Goal: Transaction & Acquisition: Subscribe to service/newsletter

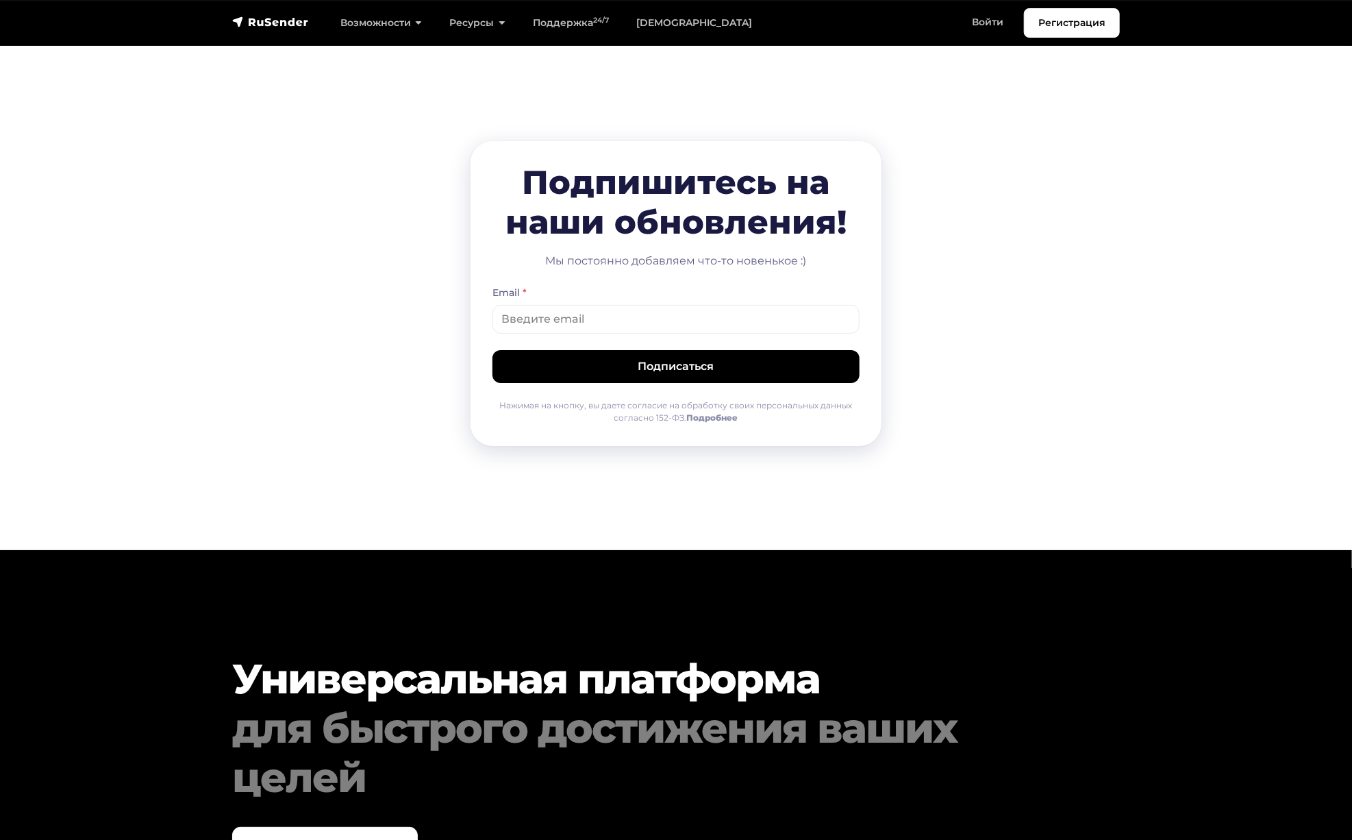
scroll to position [6546, 0]
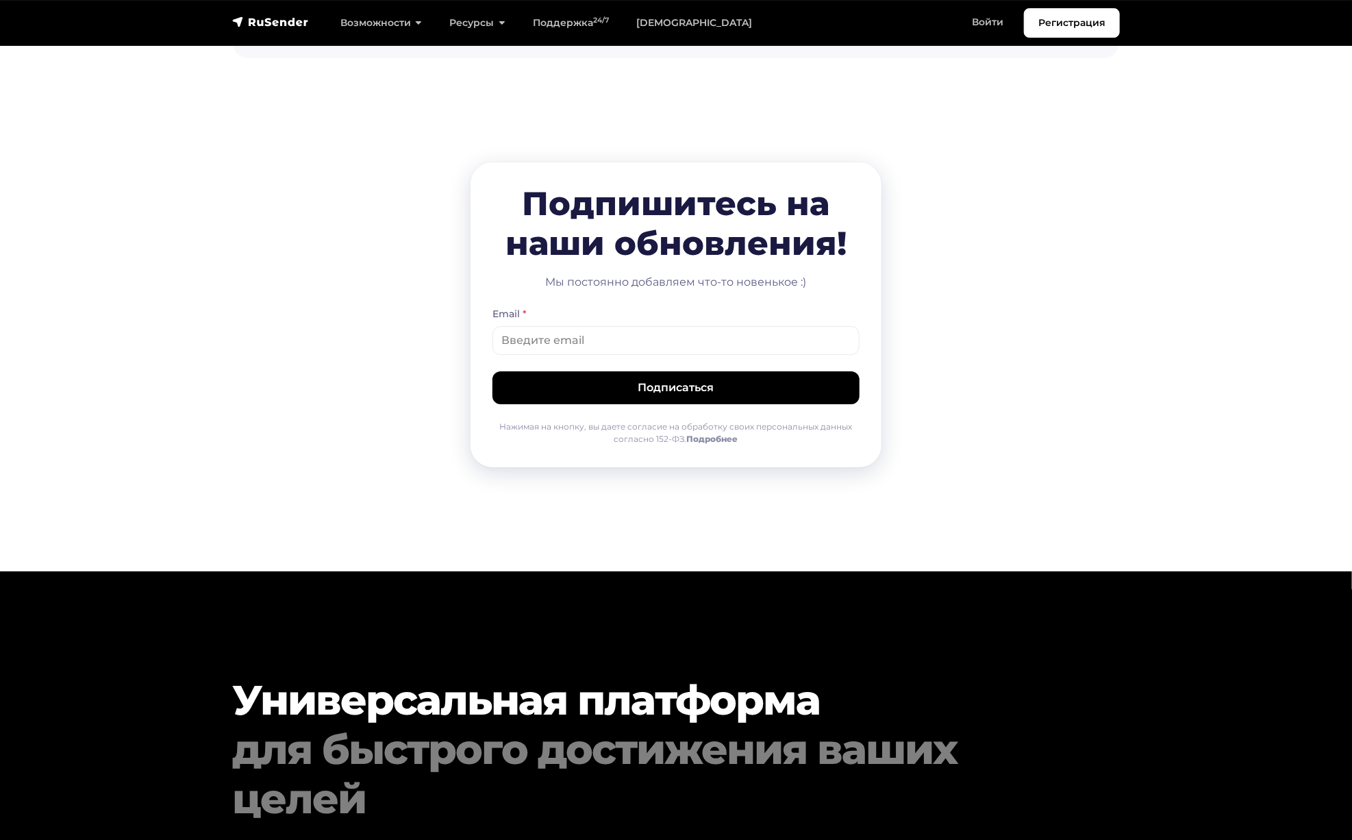
click at [252, 23] on img "navbar" at bounding box center [270, 22] width 77 height 14
click at [288, 34] on div "Регистрация Возможности Конструктор писем [PERSON_NAME] подписки A/B–тестирован…" at bounding box center [676, 22] width 904 height 29
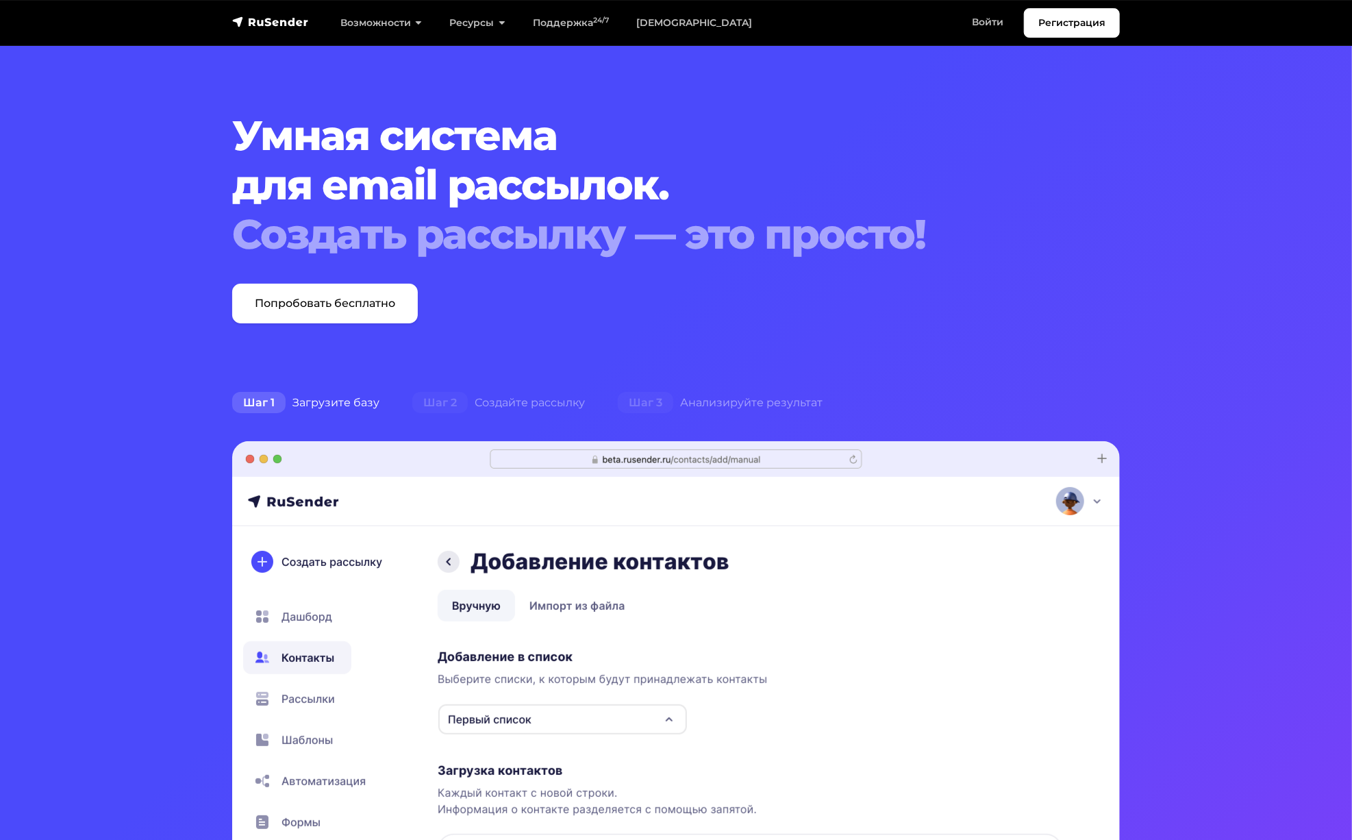
scroll to position [0, 0]
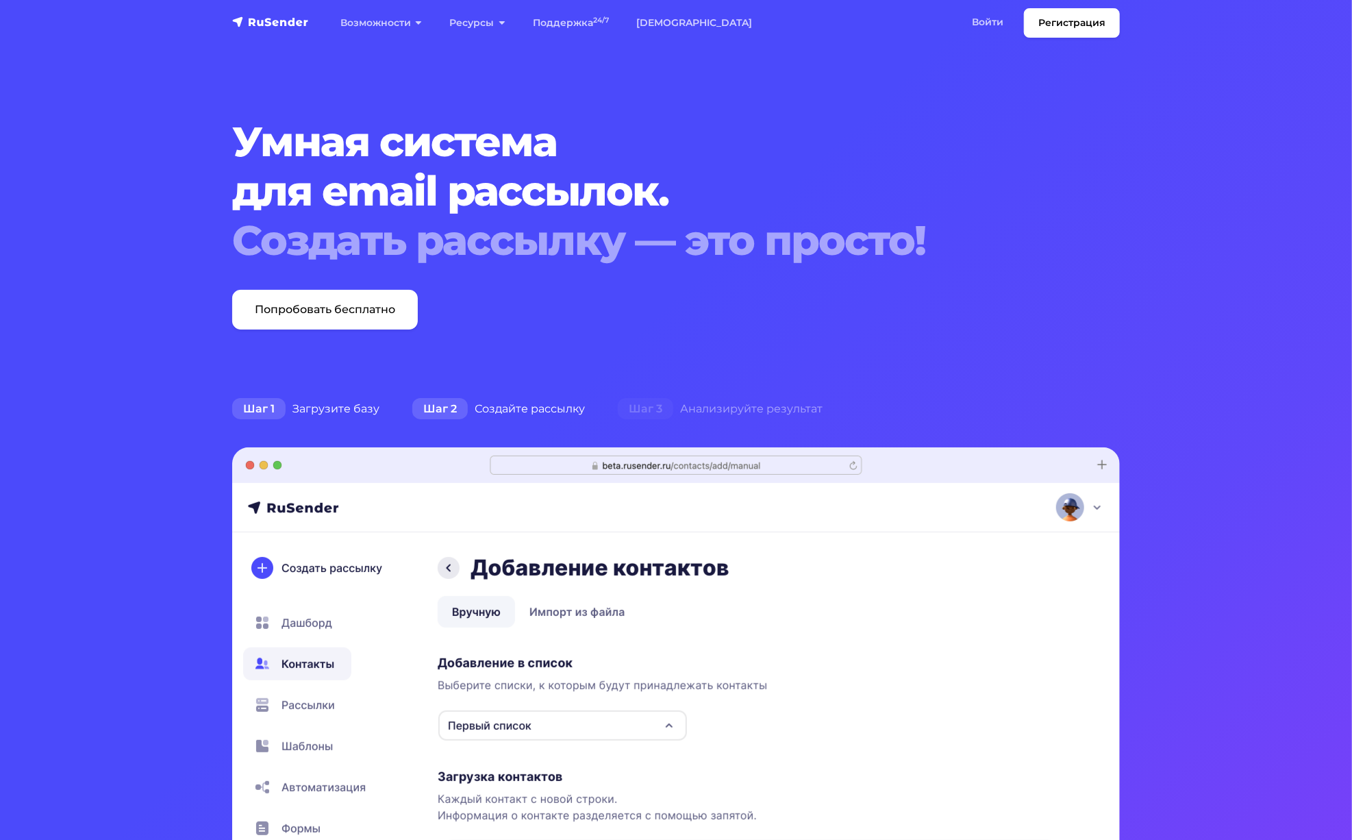
click at [498, 406] on div "Шаг 2 Создайте рассылку" at bounding box center [498, 408] width 205 height 27
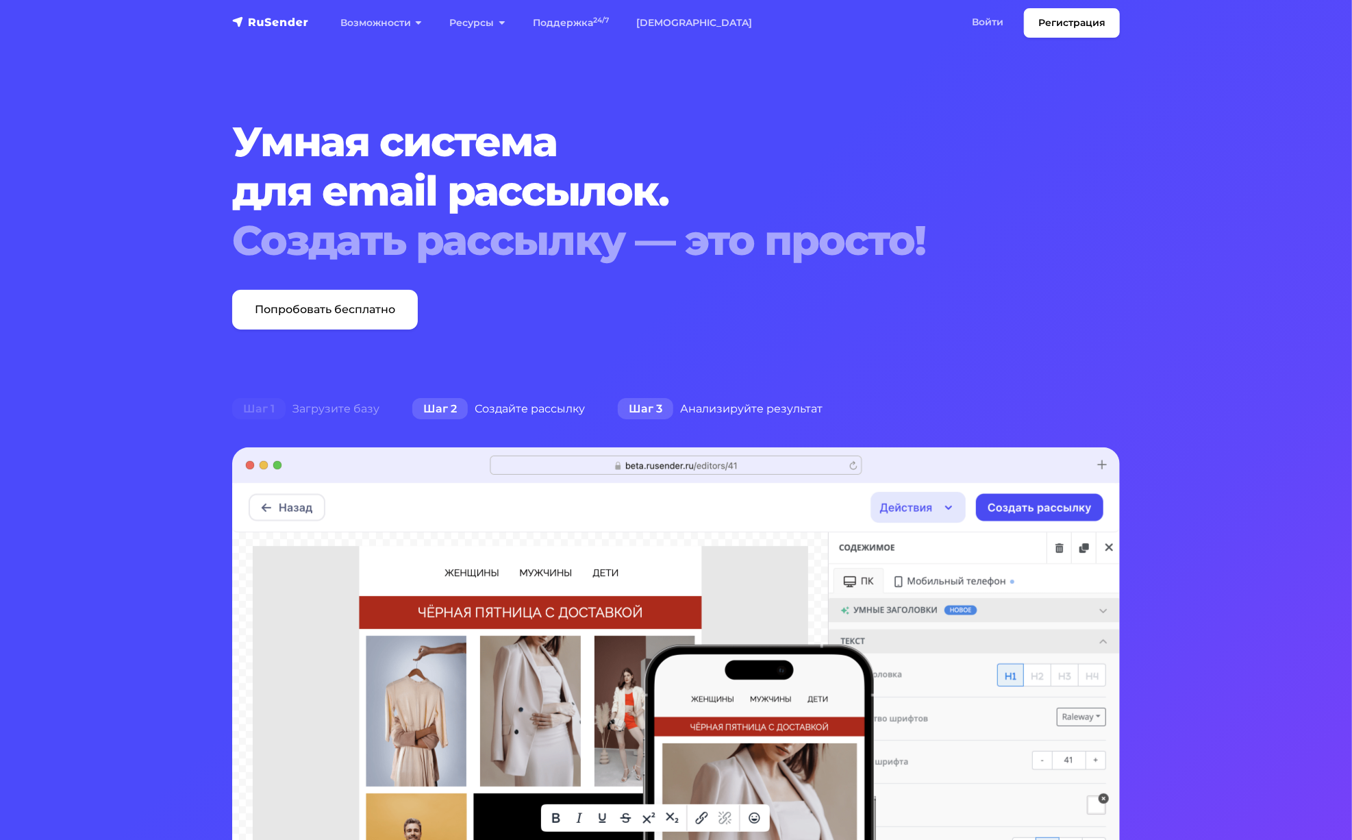
click at [721, 400] on div "Шаг 3 Анализируйте результат" at bounding box center [720, 408] width 238 height 27
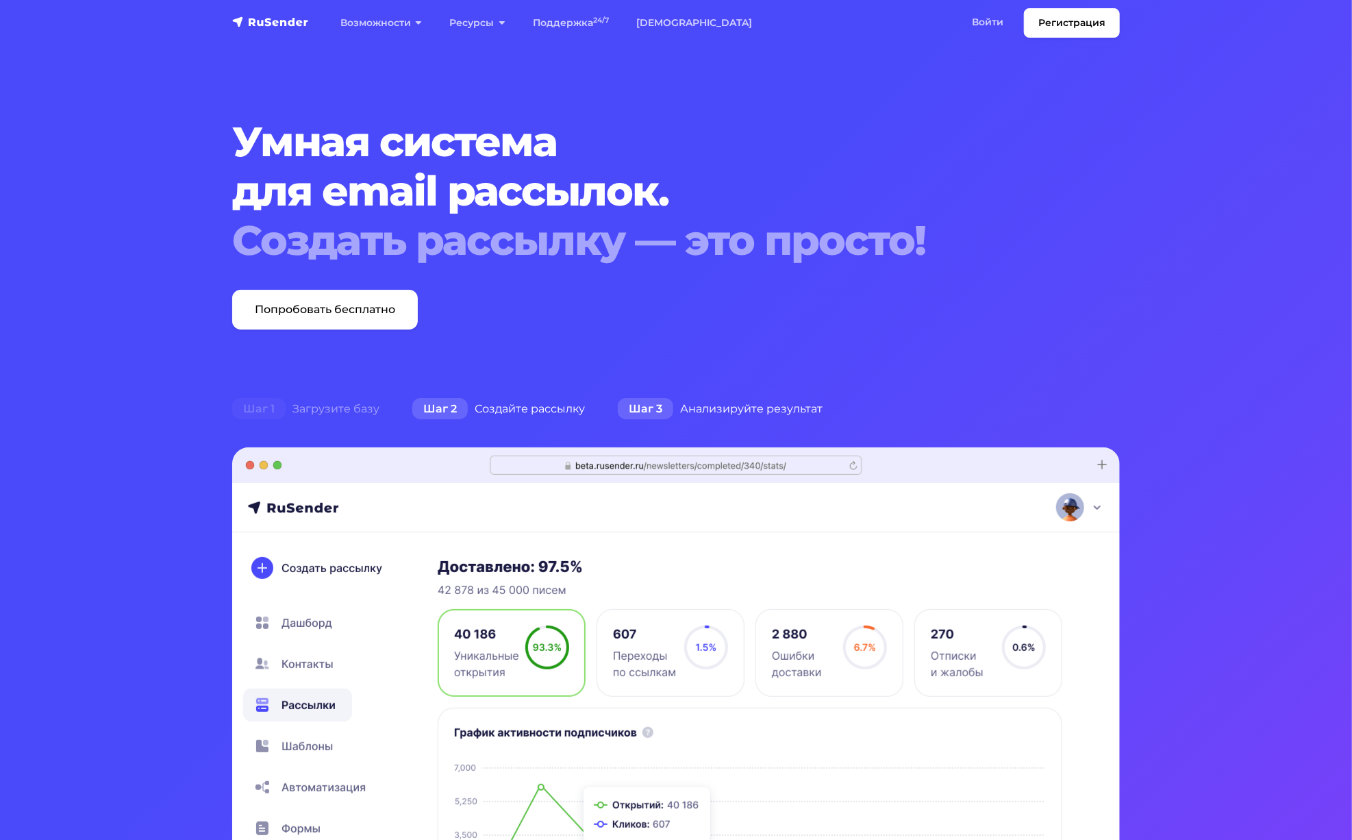
drag, startPoint x: 534, startPoint y: 410, endPoint x: 518, endPoint y: 409, distance: 15.8
click at [531, 409] on div "Шаг 2 Создайте рассылку" at bounding box center [498, 408] width 205 height 27
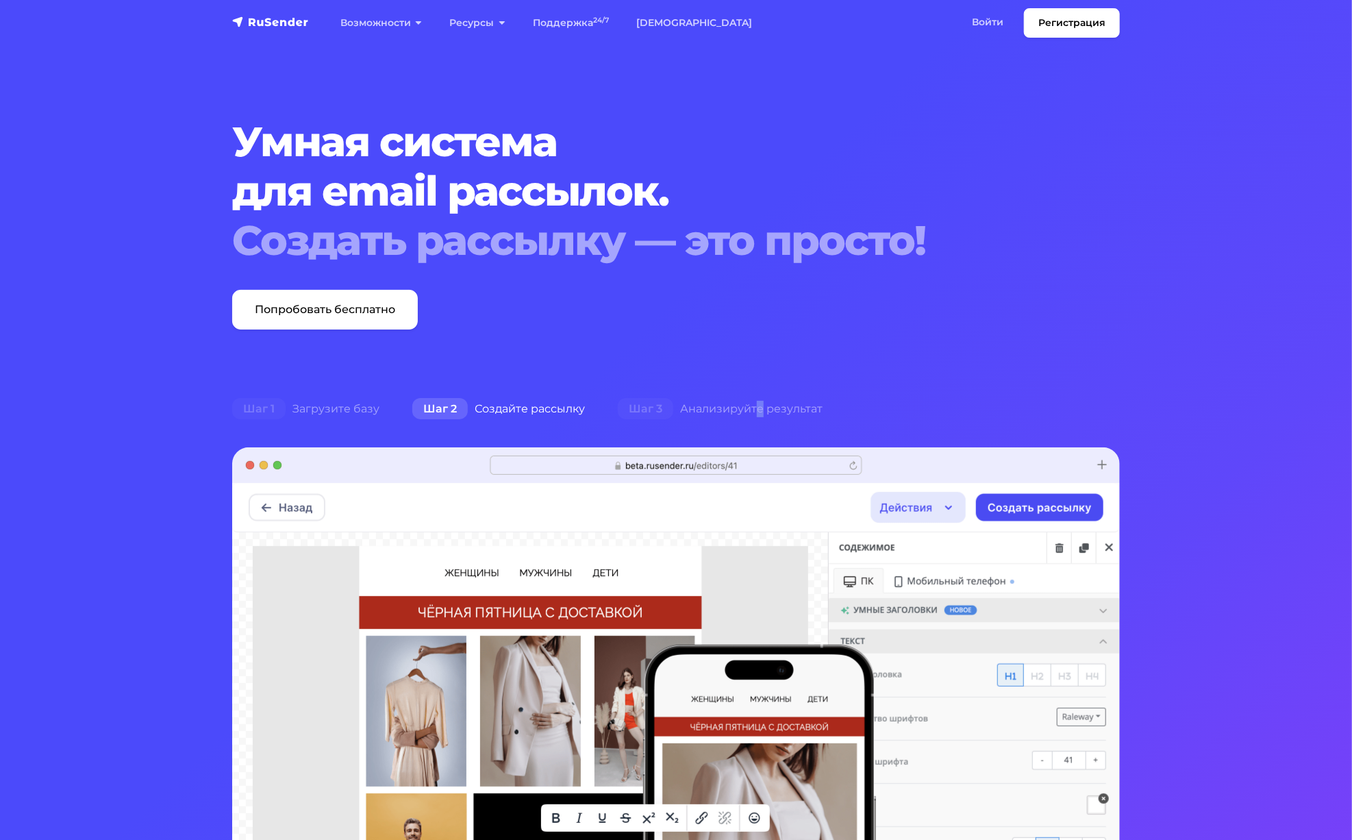
drag, startPoint x: 756, startPoint y: 418, endPoint x: 747, endPoint y: 424, distance: 11.0
click at [749, 423] on div "Шаг 1 Загрузите базу Шаг 2 Создайте рассылку Шаг 3 Анализируйте результат" at bounding box center [676, 660] width 904 height 531
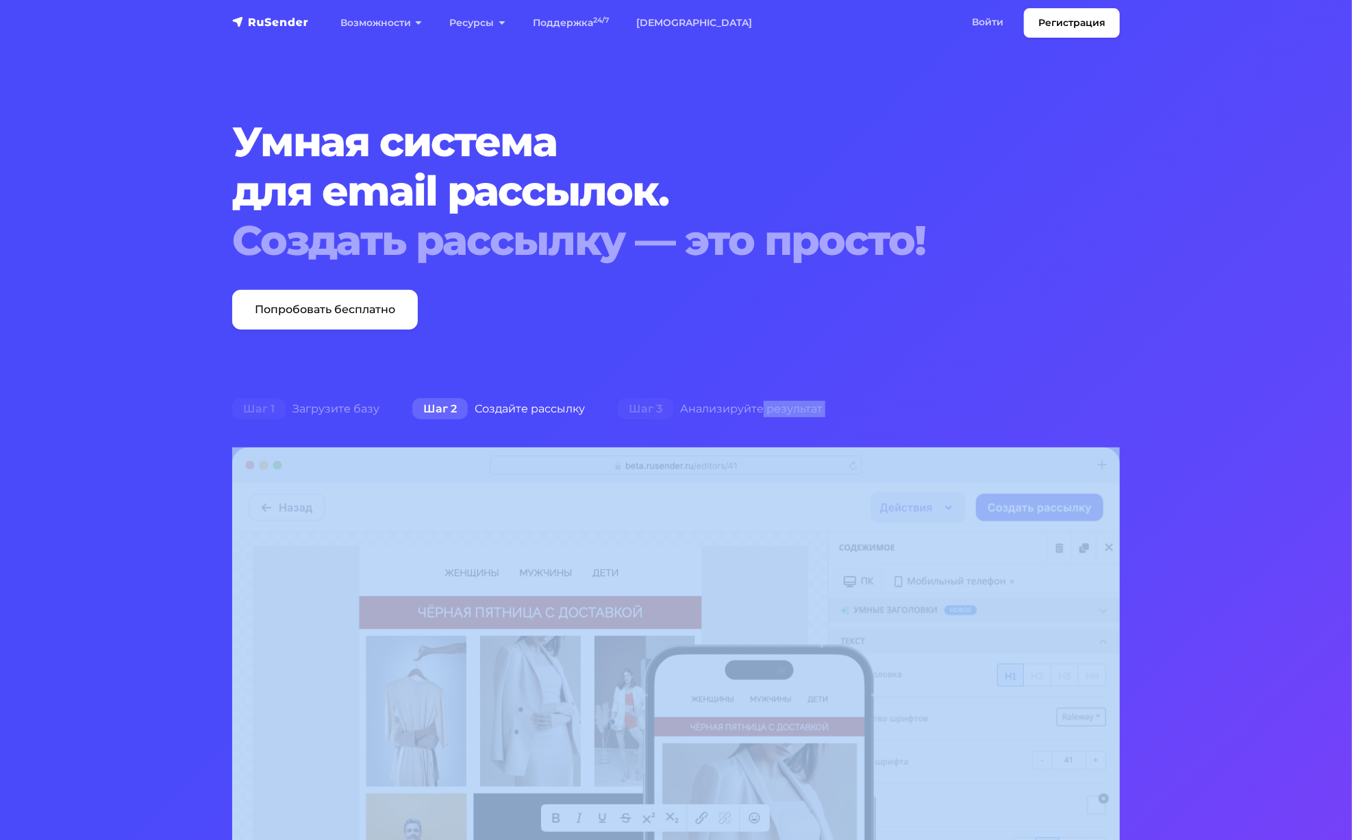
click at [719, 425] on div "Шаг 1 Загрузите базу Шаг 2 Создайте рассылку Шаг 3 Анализируйте результат" at bounding box center [676, 660] width 904 height 531
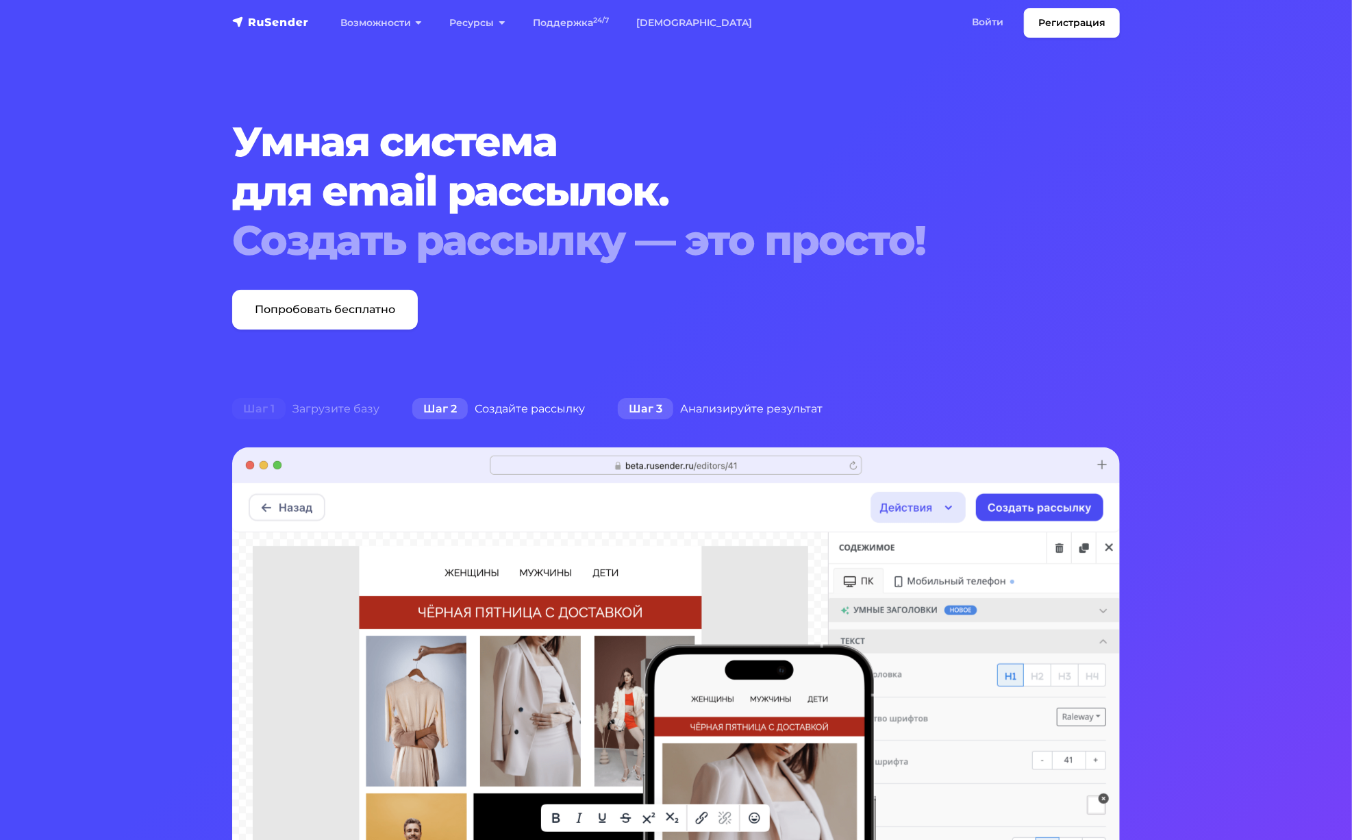
click at [729, 405] on div "Шаг 3 Анализируйте результат" at bounding box center [720, 408] width 238 height 27
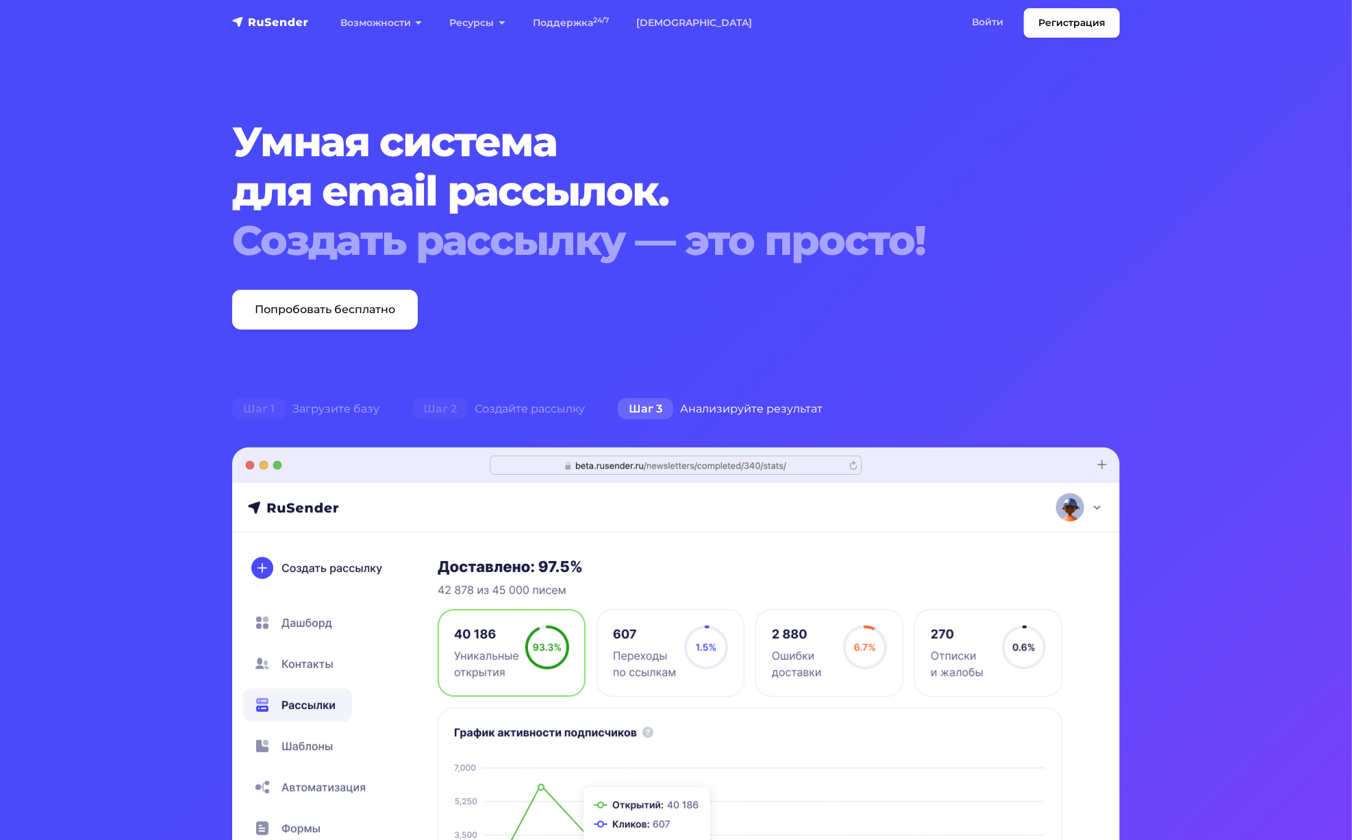
drag, startPoint x: 1241, startPoint y: 214, endPoint x: 1182, endPoint y: 141, distance: 94.0
click at [1238, 214] on section "Умная система для email рассылок. Создать рассылку — это просто! Попробовать бе…" at bounding box center [676, 650] width 1352 height 1301
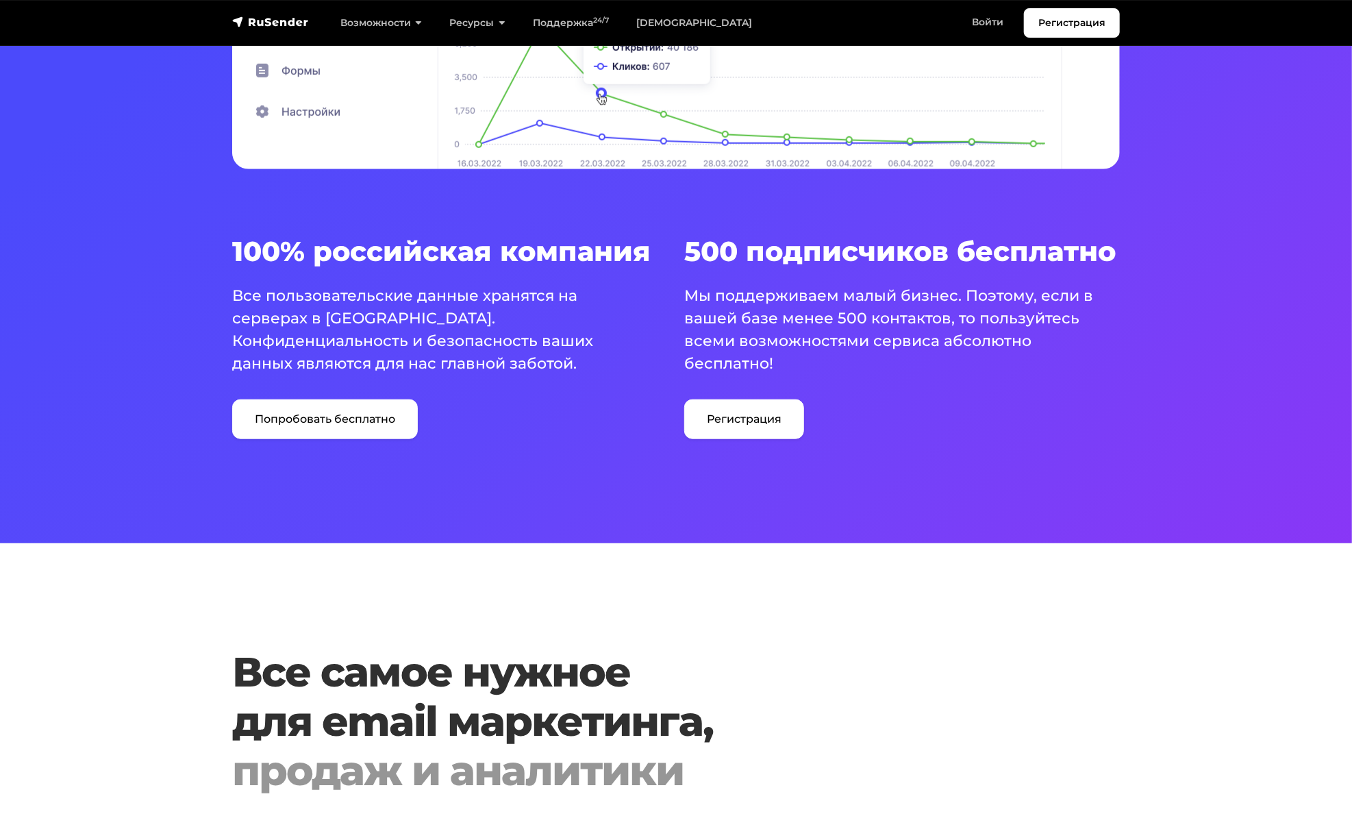
scroll to position [753, 0]
